Goal: Task Accomplishment & Management: Manage account settings

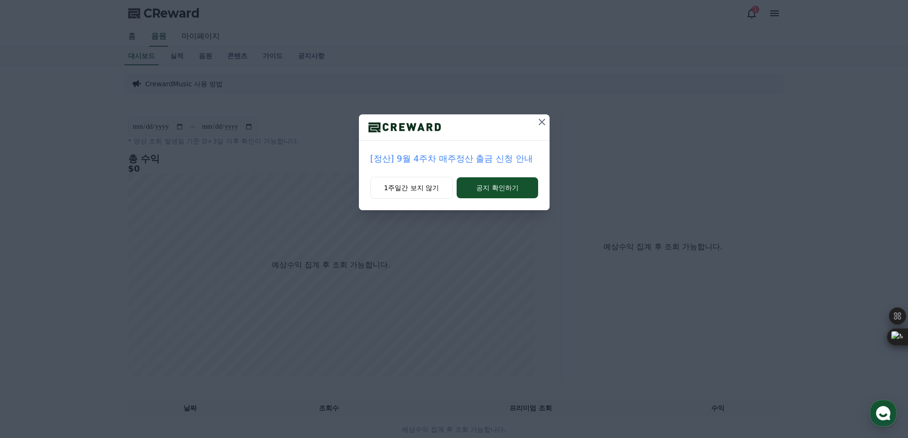
click at [538, 120] on icon at bounding box center [541, 121] width 11 height 11
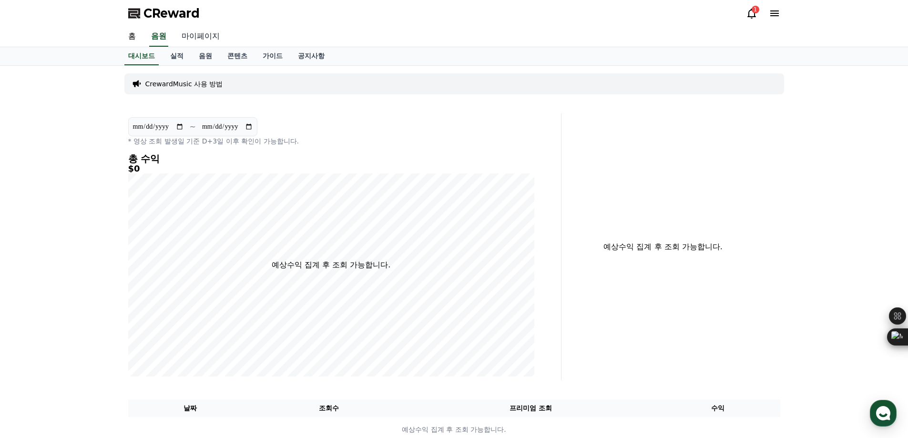
click at [192, 33] on link "마이페이지" at bounding box center [200, 37] width 53 height 20
select select "**********"
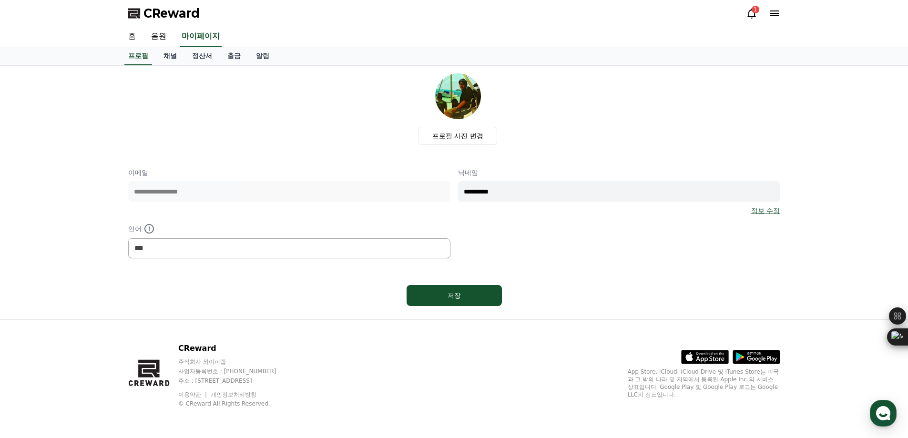
click at [751, 15] on icon at bounding box center [751, 13] width 11 height 11
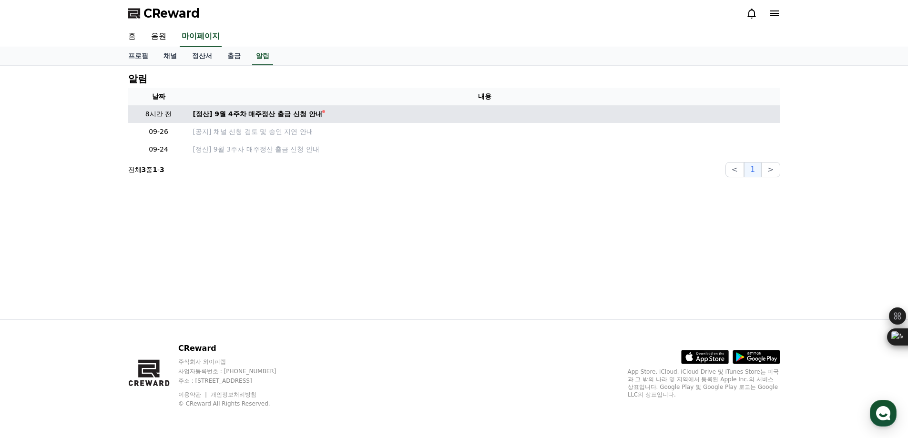
click at [283, 112] on div "[정산] 9월 4주차 매주정산 출금 신청 안내" at bounding box center [258, 114] width 130 height 10
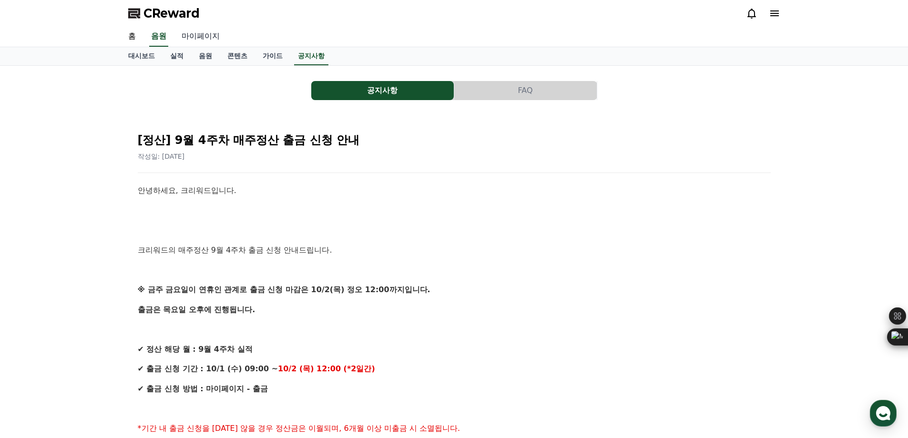
click at [202, 36] on link "마이페이지" at bounding box center [200, 37] width 53 height 20
select select "**********"
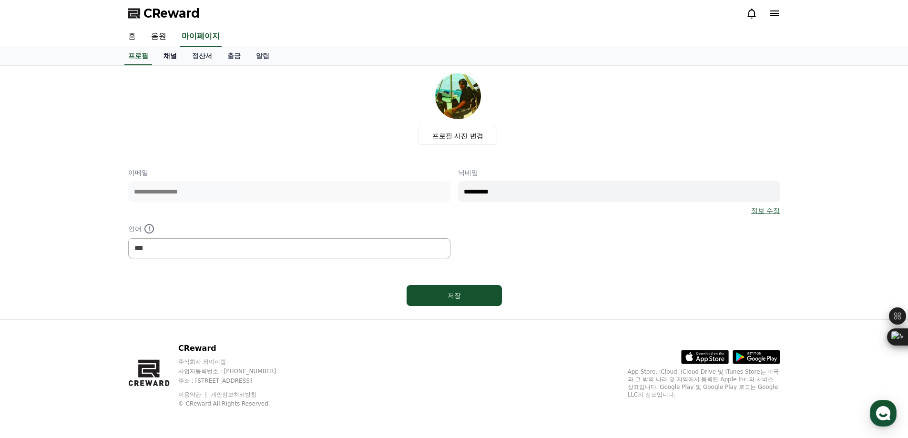
click at [174, 58] on link "채널" at bounding box center [170, 56] width 29 height 18
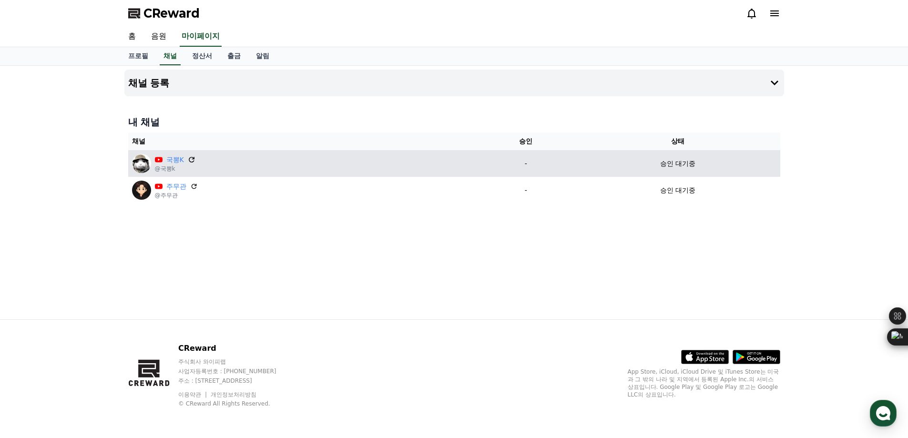
click at [190, 158] on icon at bounding box center [192, 160] width 6 height 6
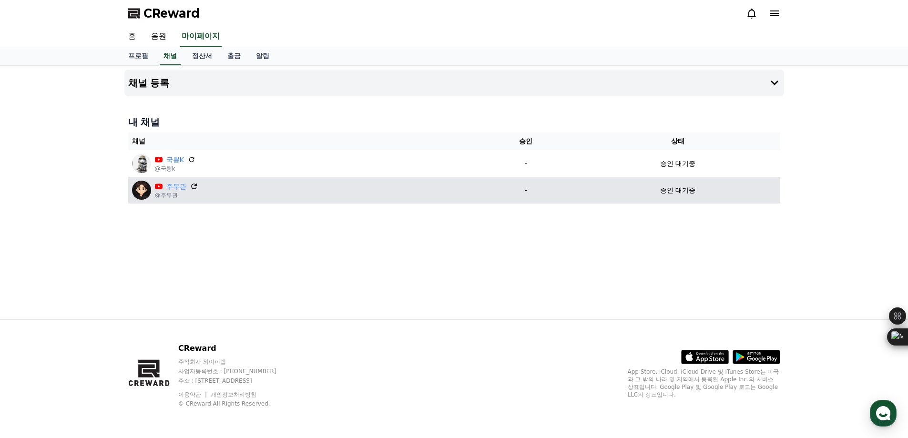
click at [193, 184] on icon at bounding box center [194, 186] width 6 height 6
click at [345, 185] on div "주무관 @주무관" at bounding box center [302, 190] width 340 height 19
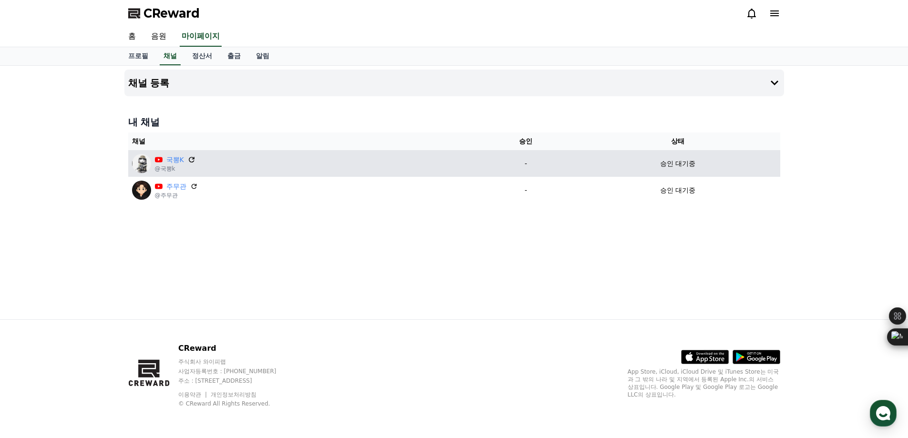
click at [192, 159] on icon at bounding box center [192, 160] width 6 height 6
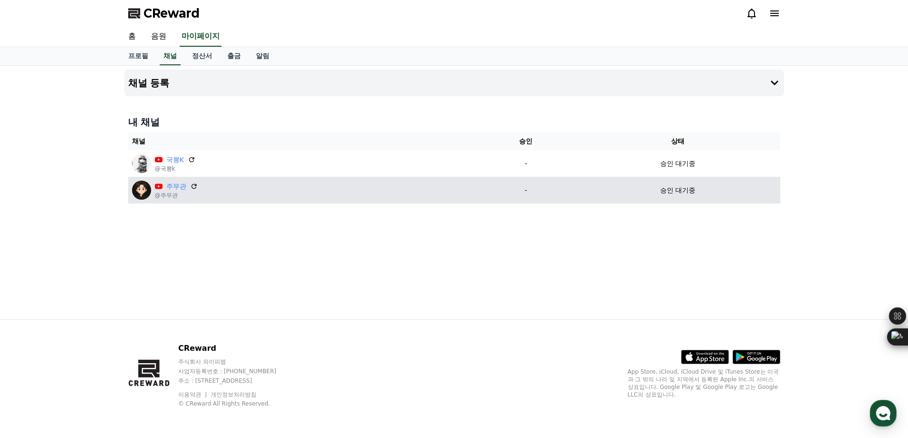
click at [677, 188] on p "승인 대기중" at bounding box center [677, 190] width 35 height 10
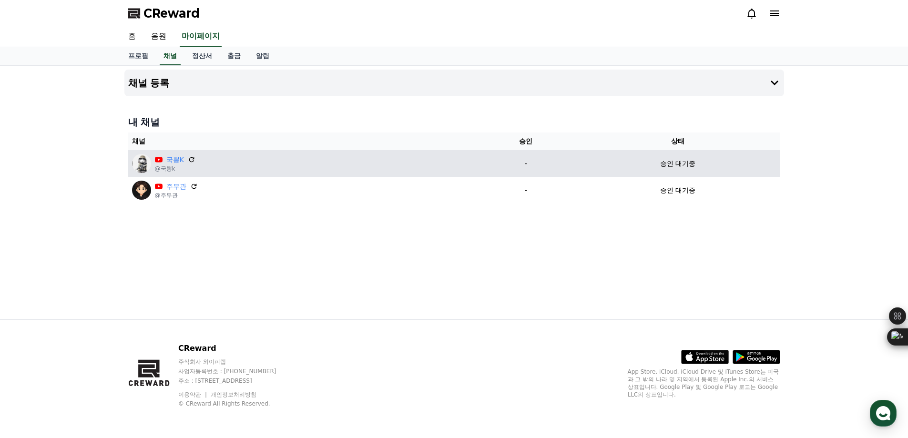
click at [677, 164] on p "승인 대기중" at bounding box center [677, 164] width 35 height 10
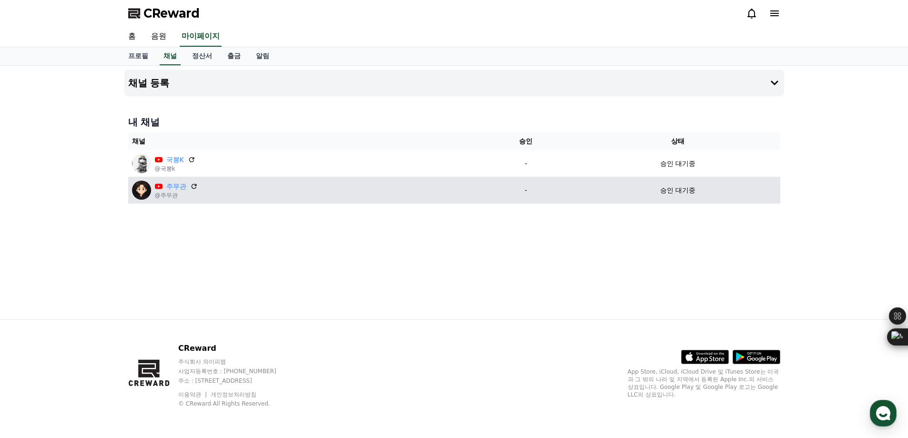
click at [676, 186] on p "승인 대기중" at bounding box center [677, 190] width 35 height 10
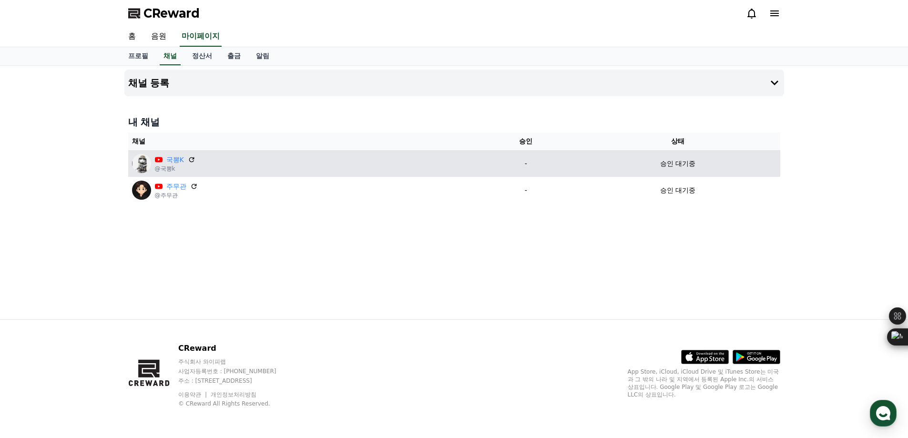
click at [676, 168] on p "승인 대기중" at bounding box center [677, 164] width 35 height 10
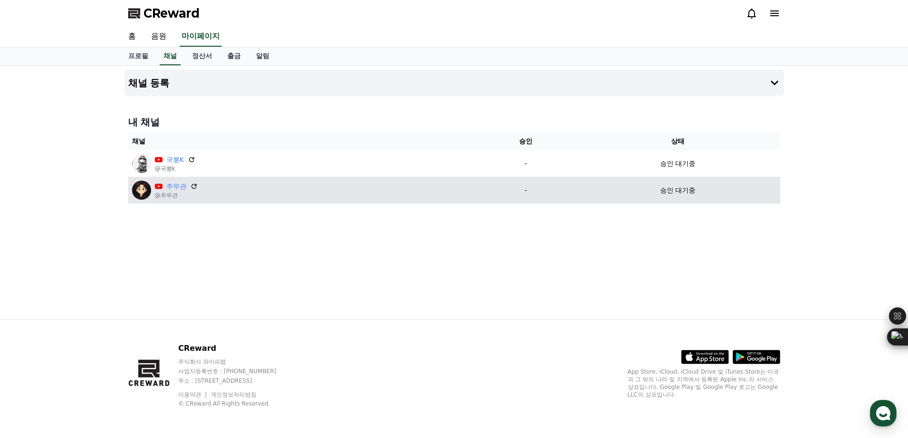
click at [676, 188] on p "승인 대기중" at bounding box center [677, 190] width 35 height 10
click at [531, 194] on p "-" at bounding box center [526, 190] width 92 height 10
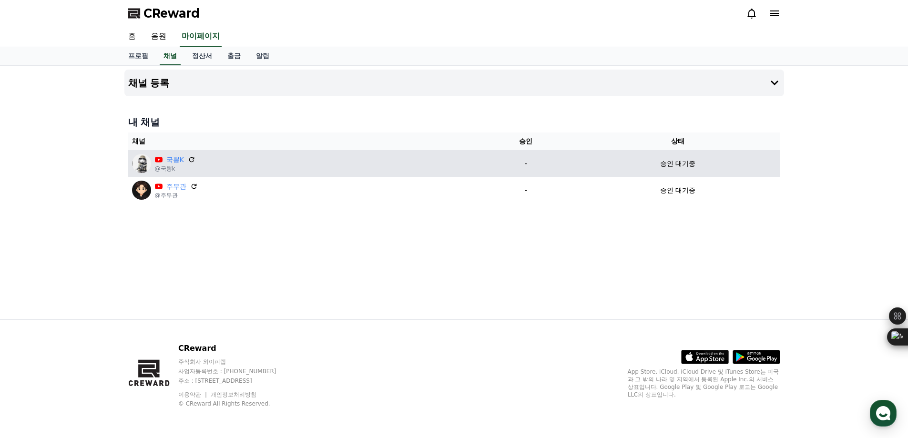
click at [525, 166] on p "-" at bounding box center [526, 164] width 92 height 10
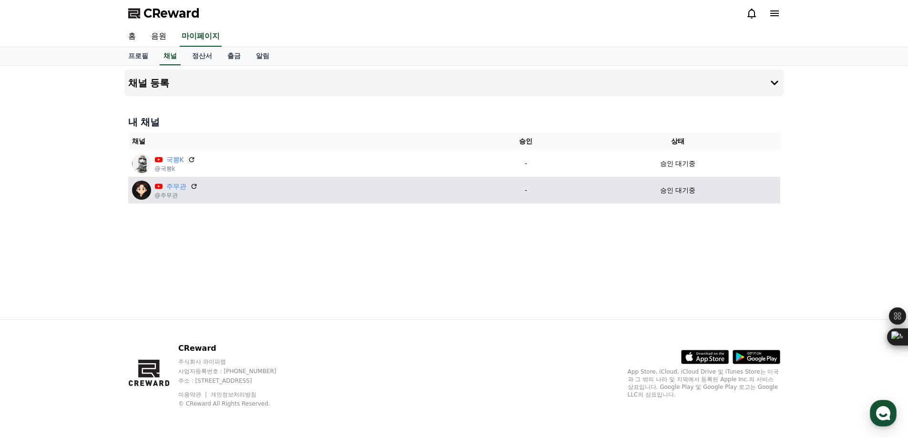
click at [518, 190] on p "-" at bounding box center [526, 190] width 92 height 10
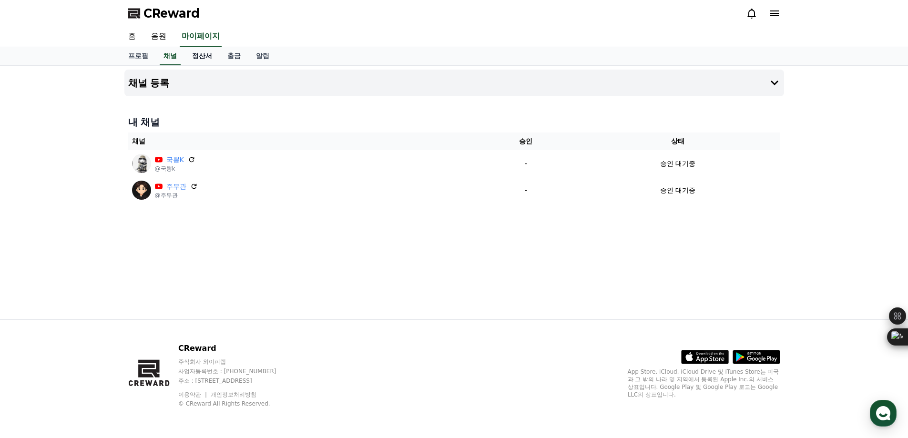
click at [209, 50] on link "정산서" at bounding box center [201, 56] width 35 height 18
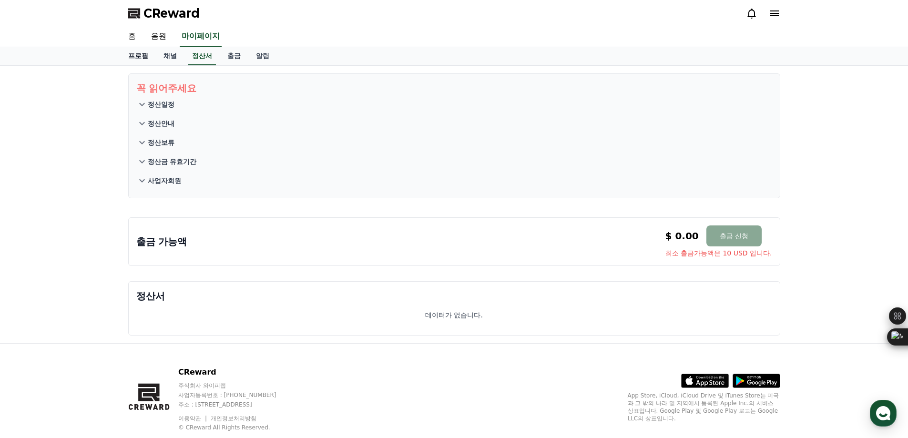
click at [143, 56] on link "프로필" at bounding box center [138, 56] width 35 height 18
select select "**********"
